Goal: Task Accomplishment & Management: Manage account settings

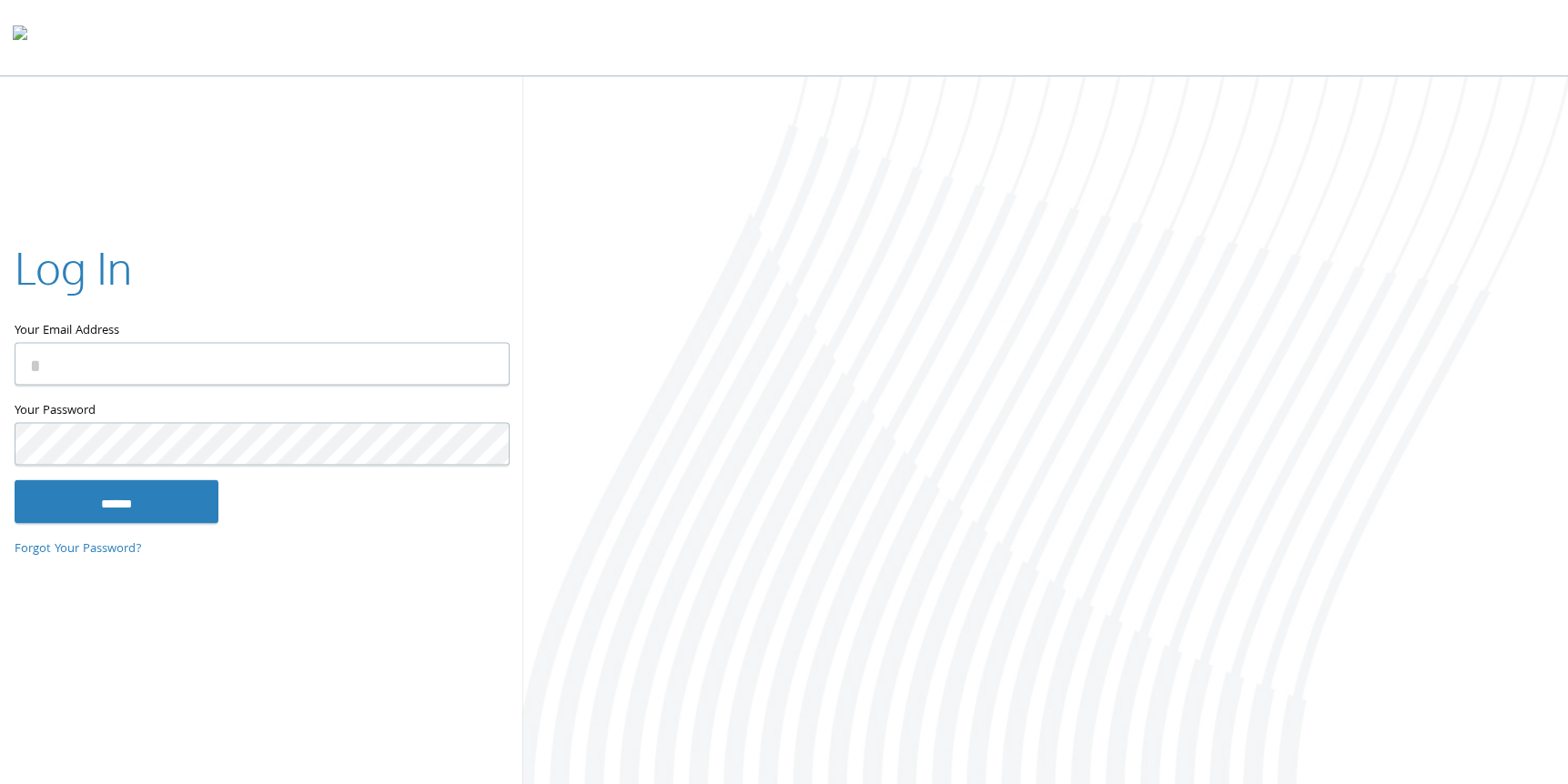
click at [273, 361] on input "Your Email Address" at bounding box center [262, 364] width 495 height 42
type input "**********"
click at [15, 479] on input "******" at bounding box center [116, 501] width 204 height 43
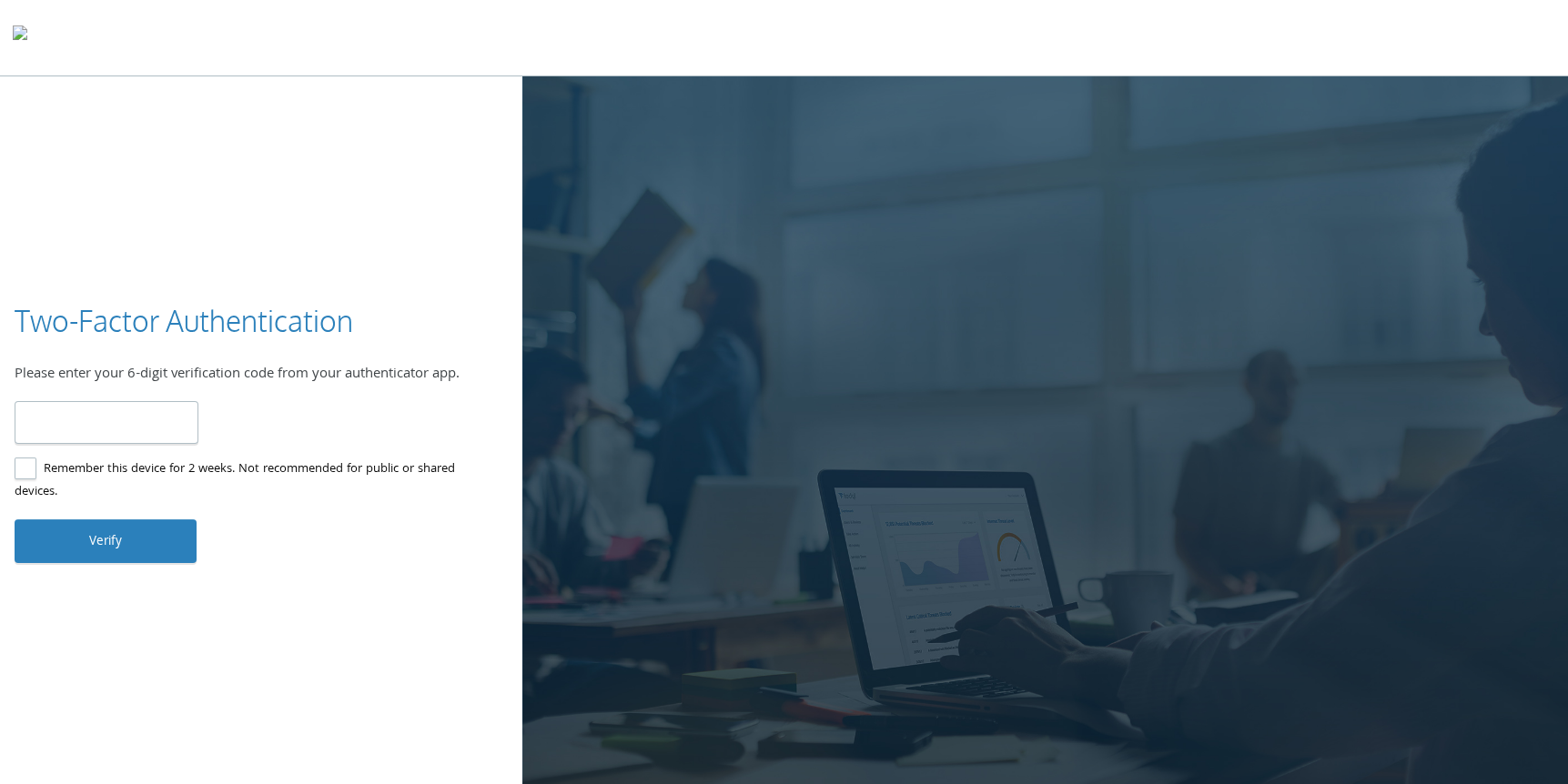
type input "******"
